Goal: Task Accomplishment & Management: Manage account settings

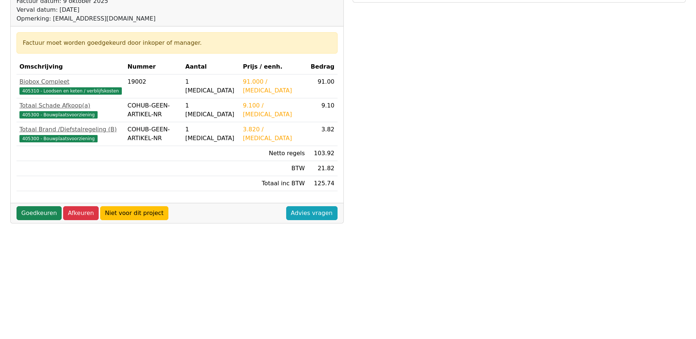
scroll to position [110, 0]
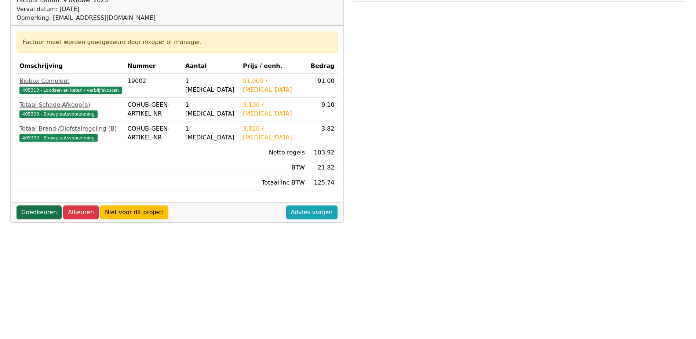
click at [40, 217] on link "Goedkeuren" at bounding box center [39, 213] width 45 height 14
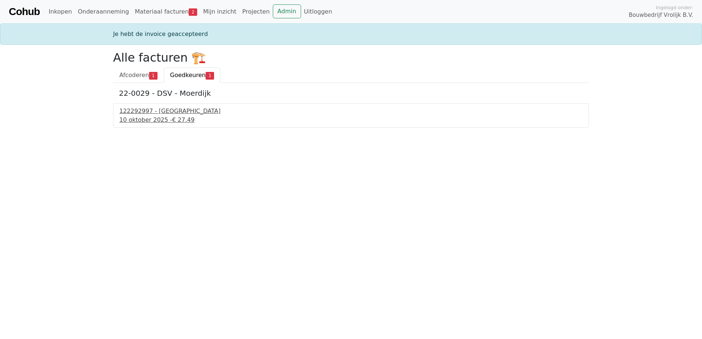
click at [158, 110] on div "122292997 - PontMeyer" at bounding box center [350, 111] width 463 height 9
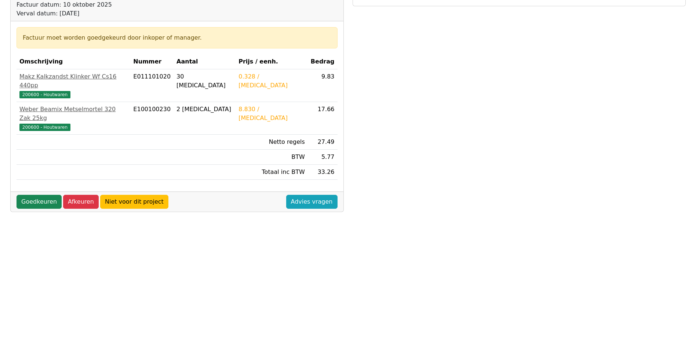
scroll to position [110, 0]
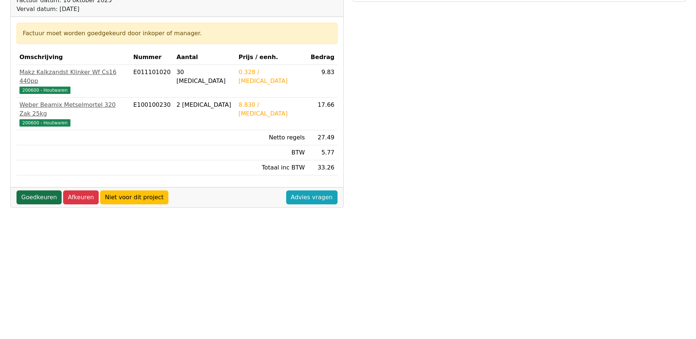
click at [31, 190] on link "Goedkeuren" at bounding box center [39, 197] width 45 height 14
